Goal: Transaction & Acquisition: Purchase product/service

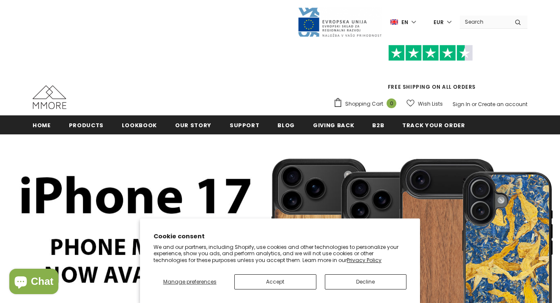
click at [291, 283] on button "Accept" at bounding box center [275, 281] width 82 height 15
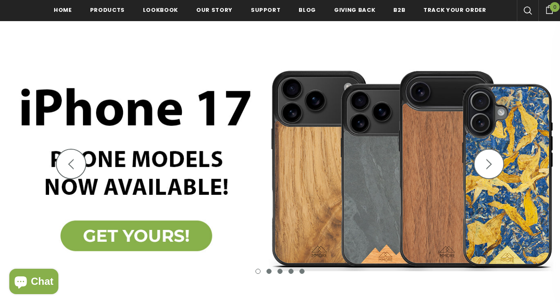
scroll to position [340, 0]
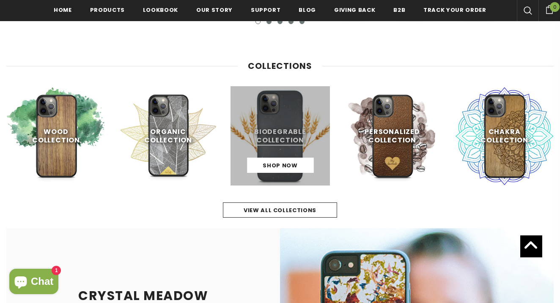
click at [280, 140] on link at bounding box center [279, 135] width 99 height 99
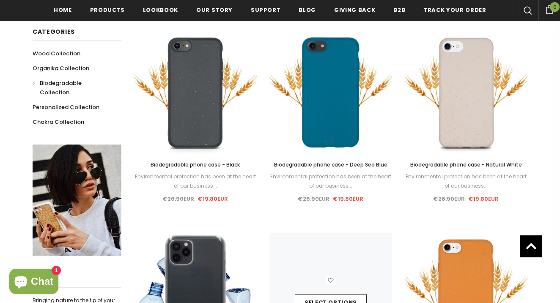
scroll to position [207, 0]
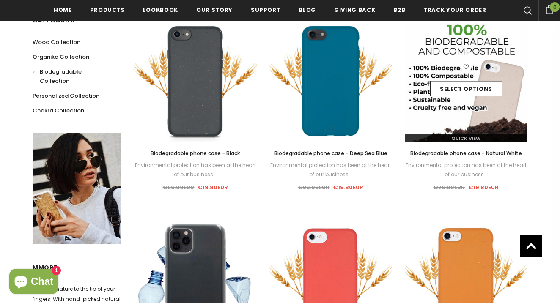
click at [464, 75] on img at bounding box center [466, 81] width 123 height 123
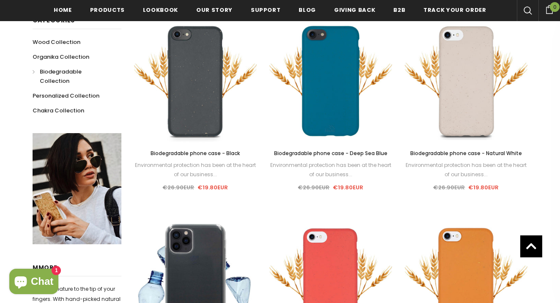
click at [0, 0] on div "GRAB YOURSELF A 10% DISCOUNT! Sign Up for exclusive updates, new arrivals & ins…" at bounding box center [0, 0] width 0 height 0
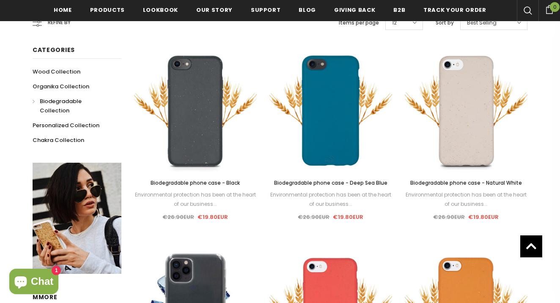
click at [0, 0] on div "GRAB YOURSELF A 10% DISCOUNT! Sign Up for exclusive updates, new arrivals & ins…" at bounding box center [0, 0] width 0 height 0
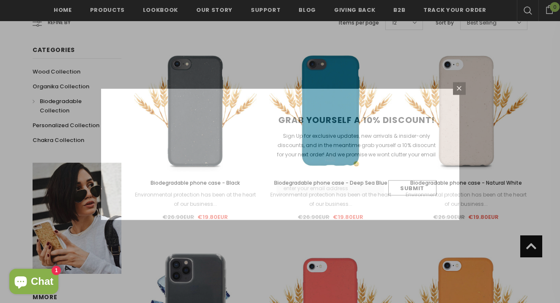
click at [200, 68] on div "GRAB YOURSELF A 10% DISCOUNT! Sign Up for exclusive updates, new arrivals & ins…" at bounding box center [280, 151] width 560 height 303
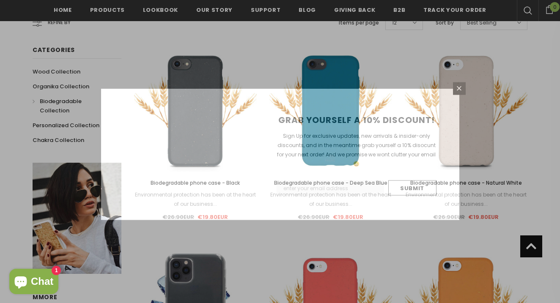
click at [200, 68] on div "GRAB YOURSELF A 10% DISCOUNT! Sign Up for exclusive updates, new arrivals & ins…" at bounding box center [280, 151] width 560 height 303
click at [200, 91] on div "GRAB YOURSELF A 10% DISCOUNT! Sign Up for exclusive updates, new arrivals & ins…" at bounding box center [280, 151] width 560 height 303
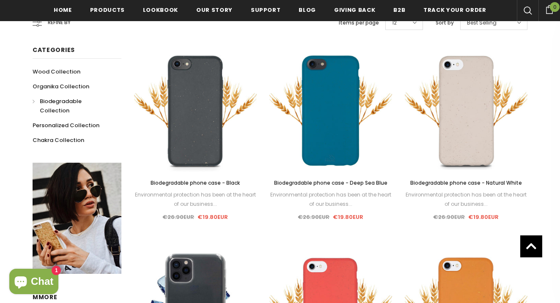
click at [410, 179] on span "Biodegradable phone case - Natural White" at bounding box center [466, 182] width 112 height 7
